Goal: Information Seeking & Learning: Learn about a topic

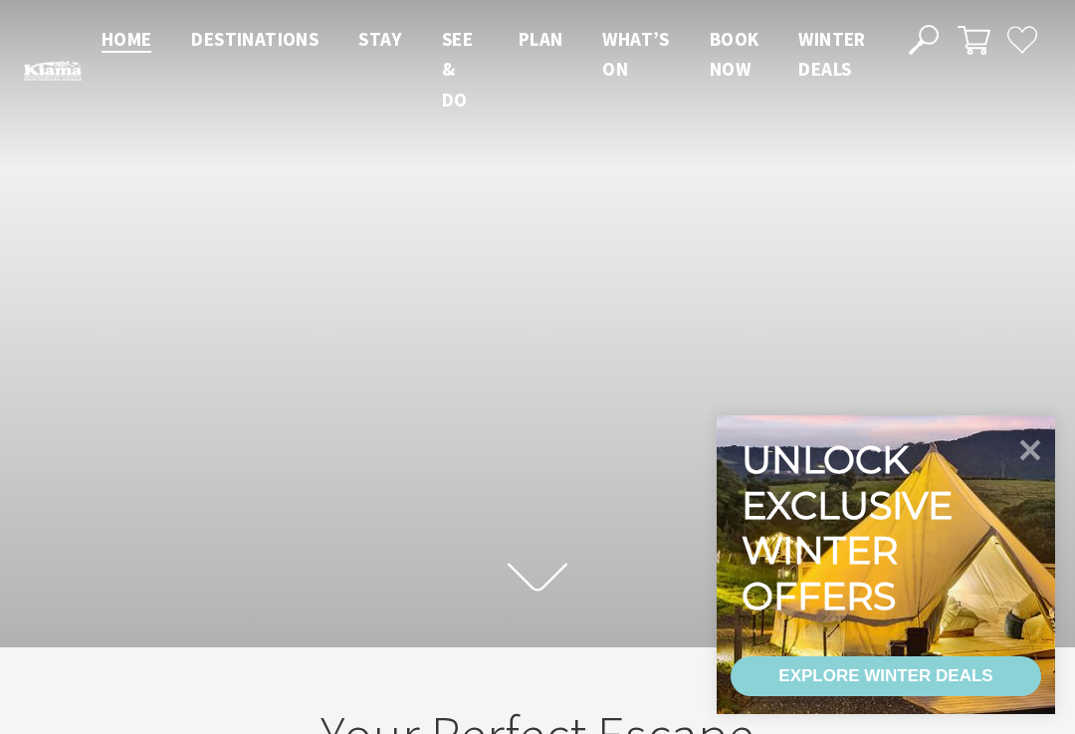
scroll to position [1, 1060]
click at [1038, 450] on icon at bounding box center [1031, 450] width 42 height 42
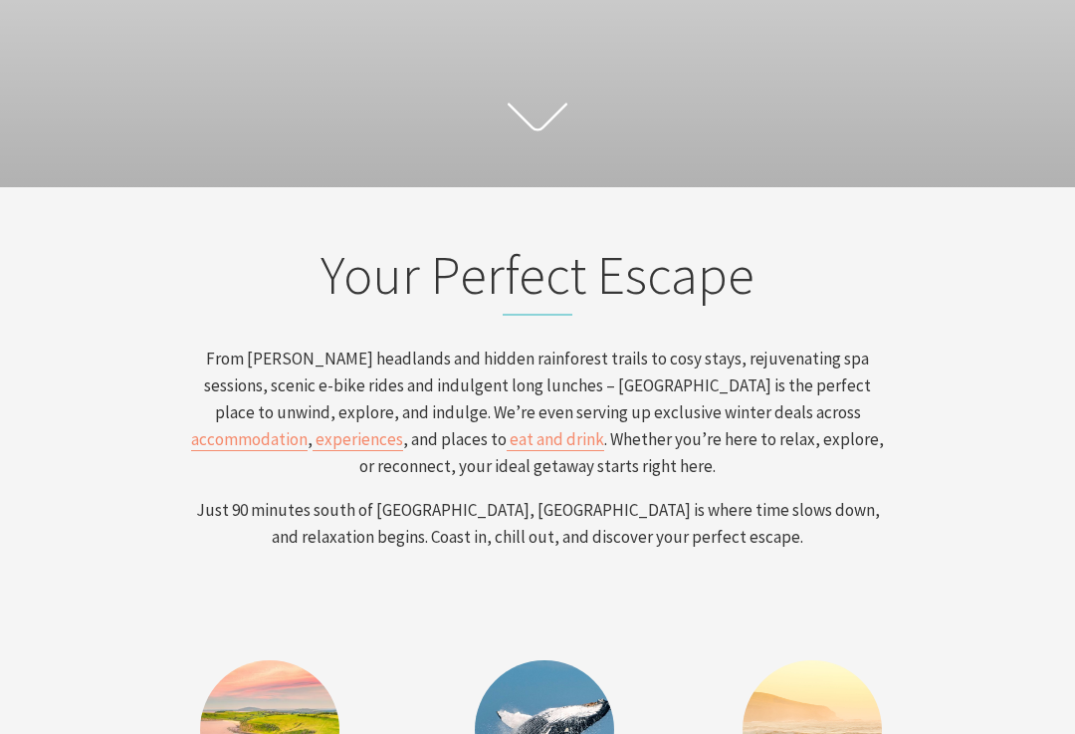
scroll to position [460, 0]
click at [403, 428] on span "experiences" at bounding box center [360, 439] width 88 height 22
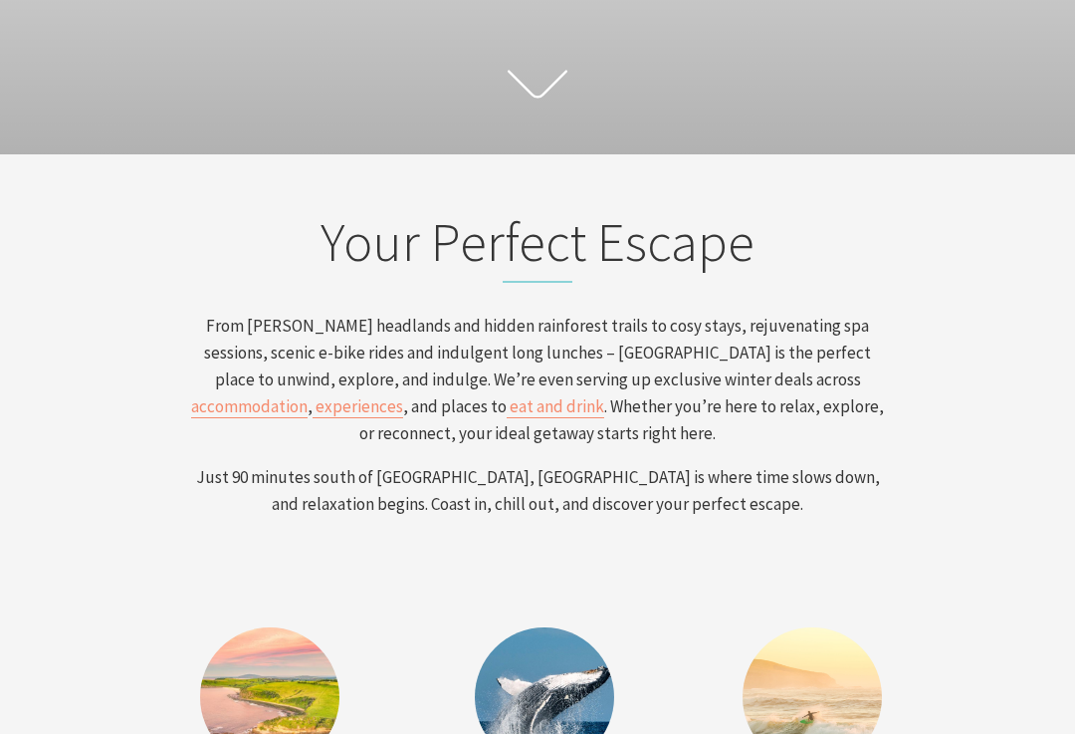
click at [308, 395] on span "accommodation" at bounding box center [249, 406] width 116 height 22
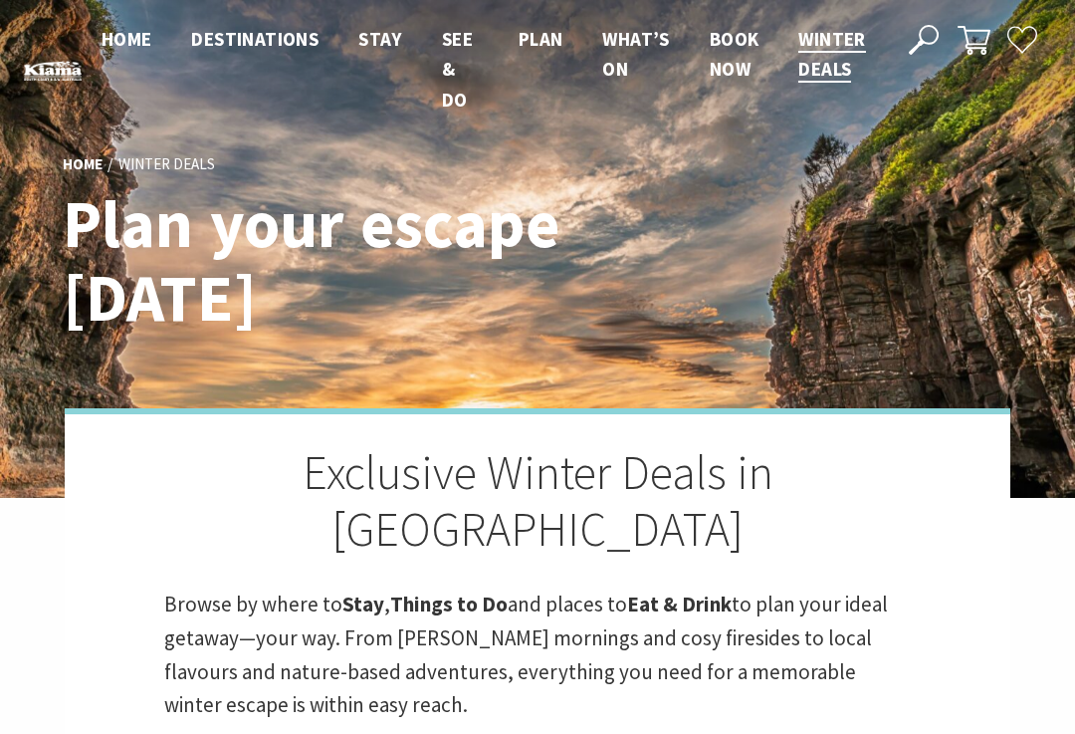
scroll to position [890, 0]
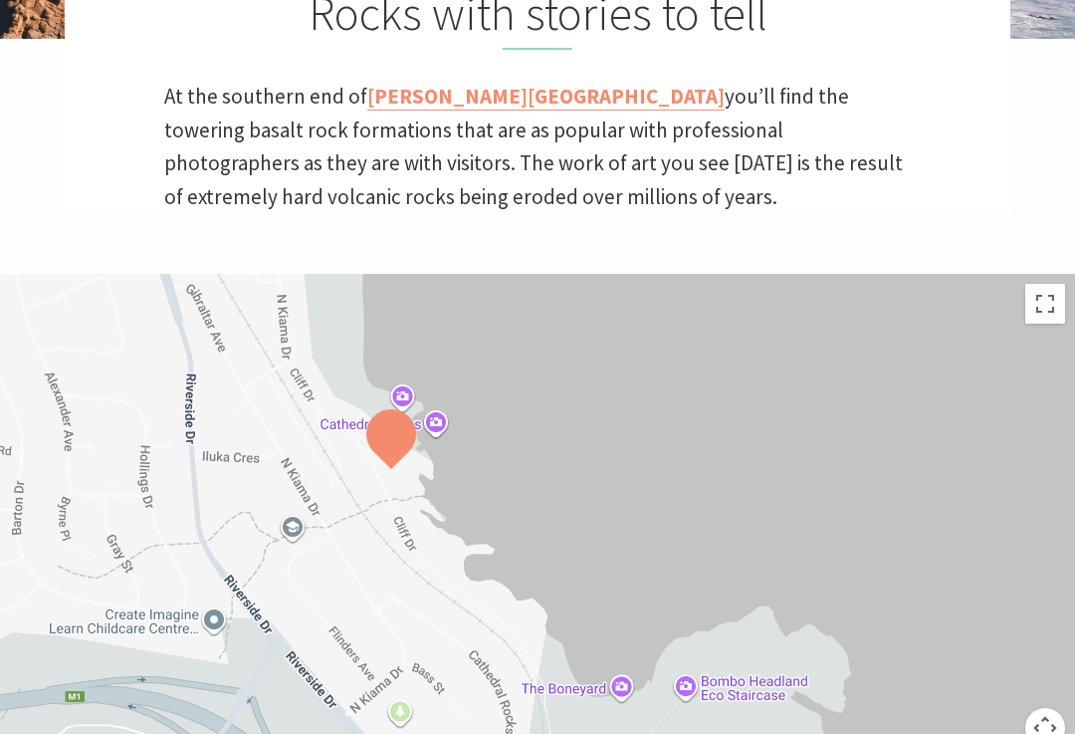
scroll to position [613, 0]
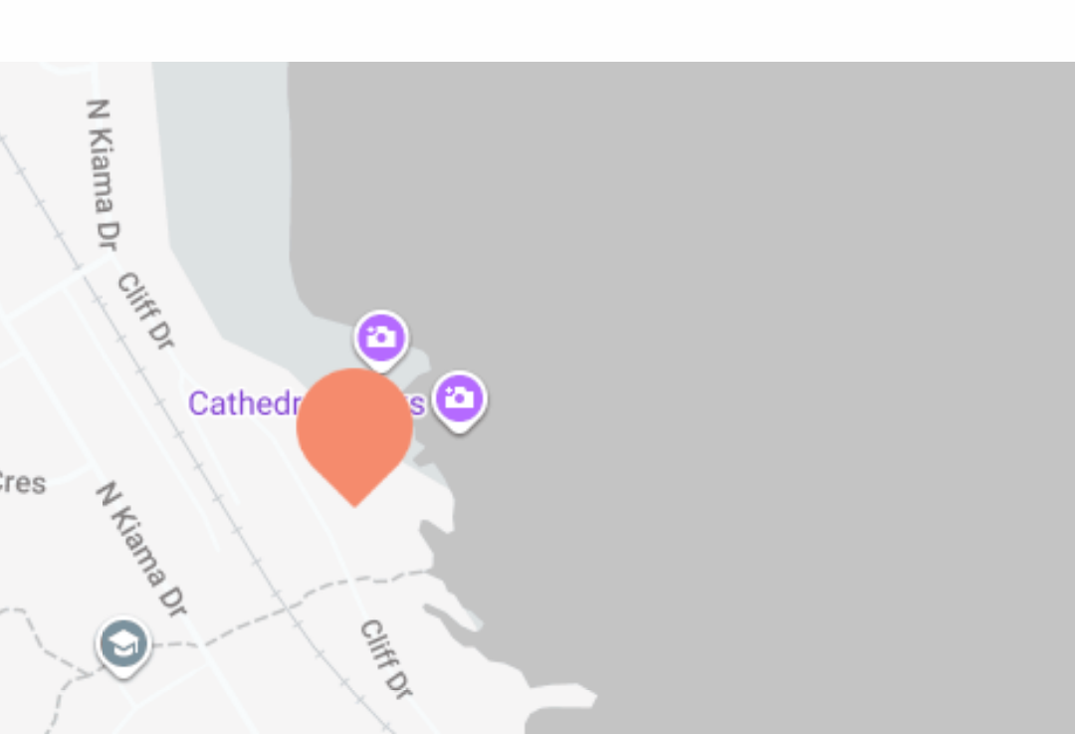
click at [162, 269] on div at bounding box center [537, 518] width 1075 height 498
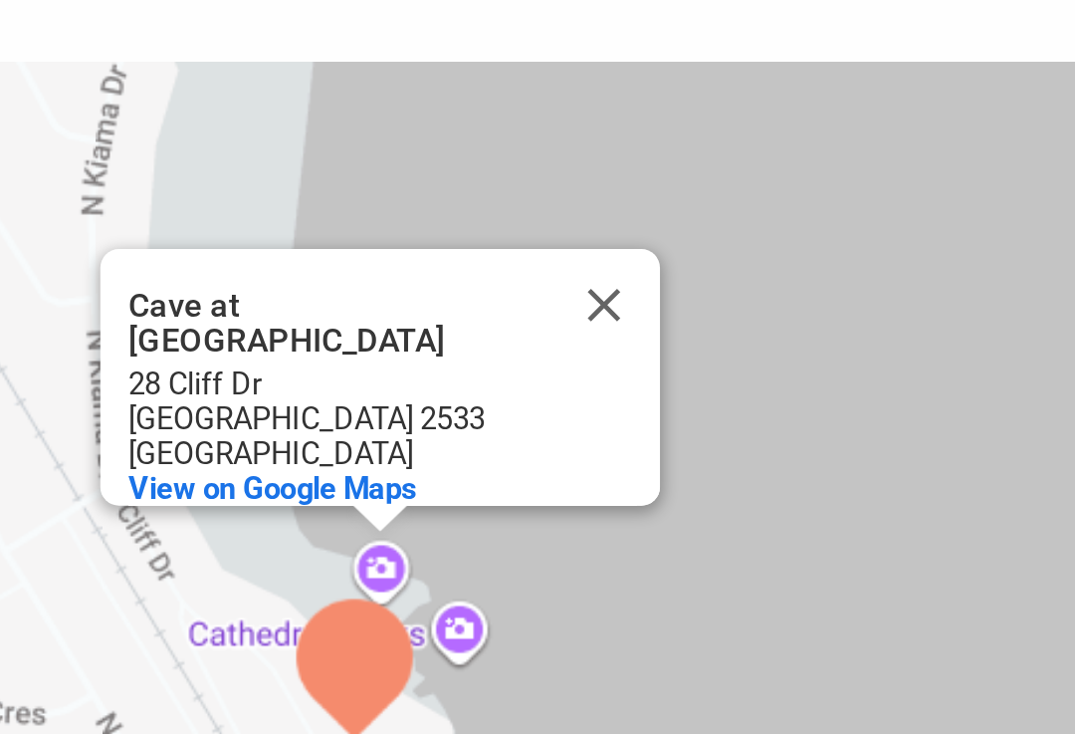
click at [452, 348] on button "Close" at bounding box center [476, 372] width 48 height 48
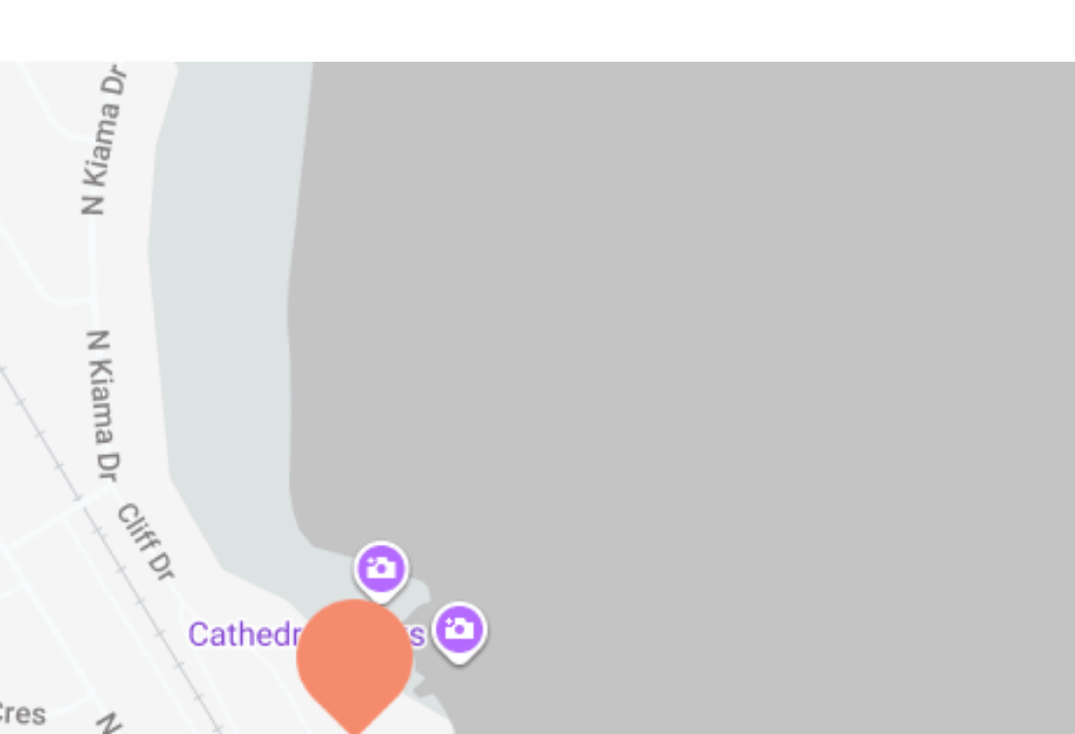
click at [197, 269] on div at bounding box center [537, 518] width 1075 height 498
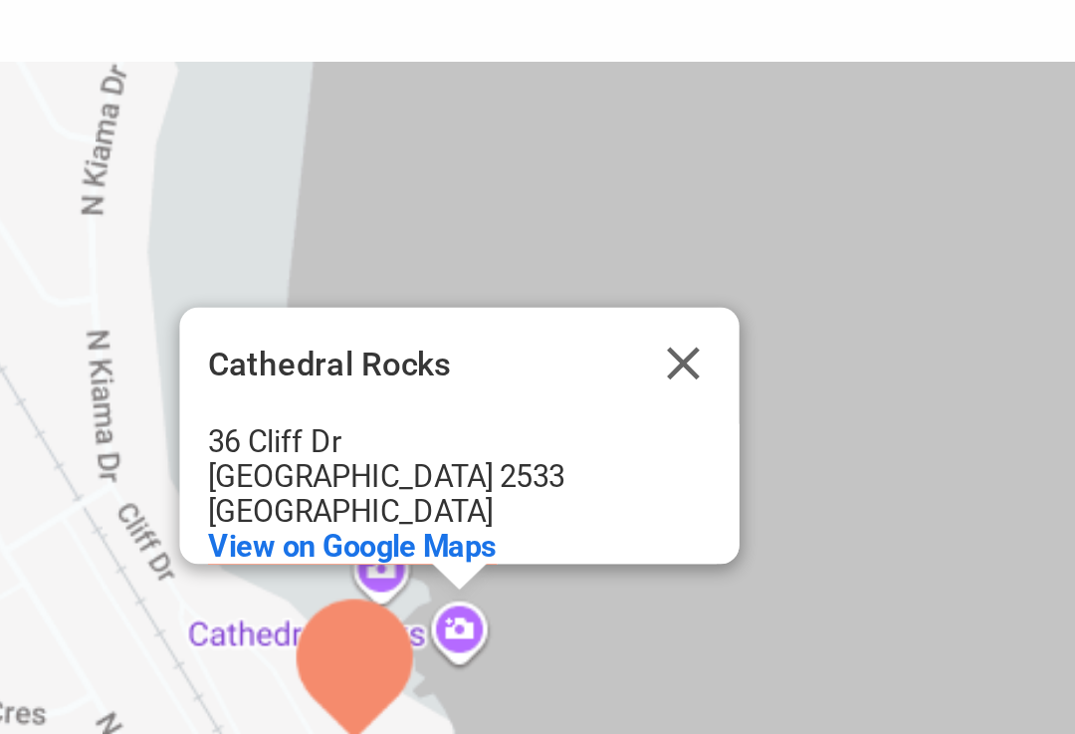
click at [486, 373] on button "Close" at bounding box center [510, 397] width 48 height 48
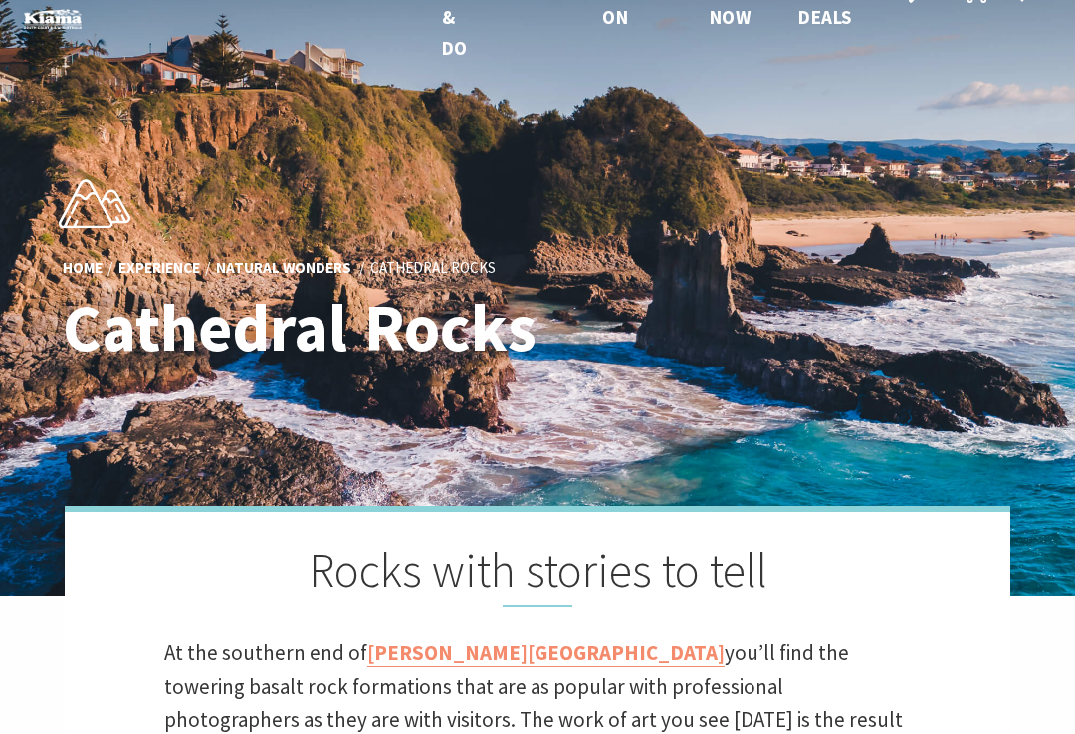
scroll to position [0, 0]
